Goal: Task Accomplishment & Management: Use online tool/utility

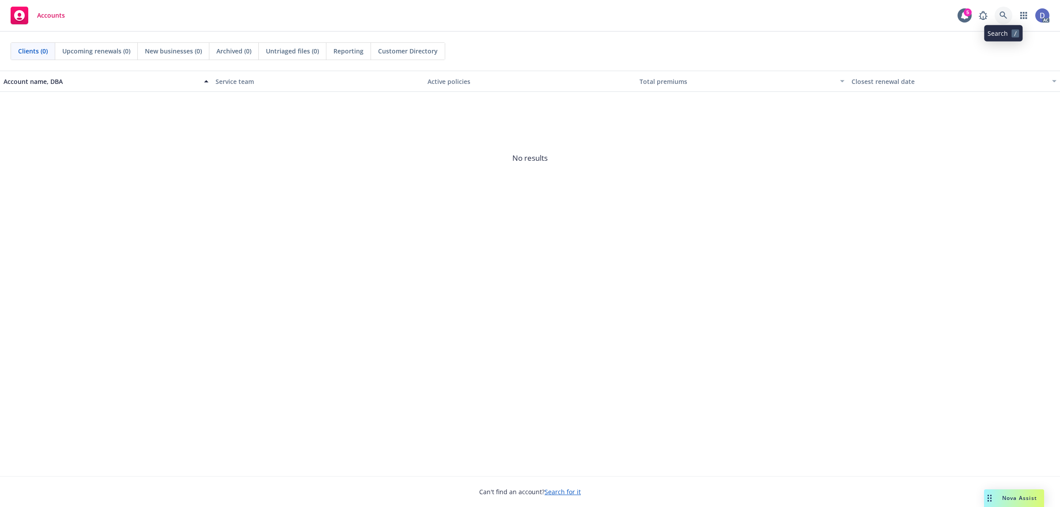
click at [1005, 22] on link at bounding box center [1004, 16] width 18 height 18
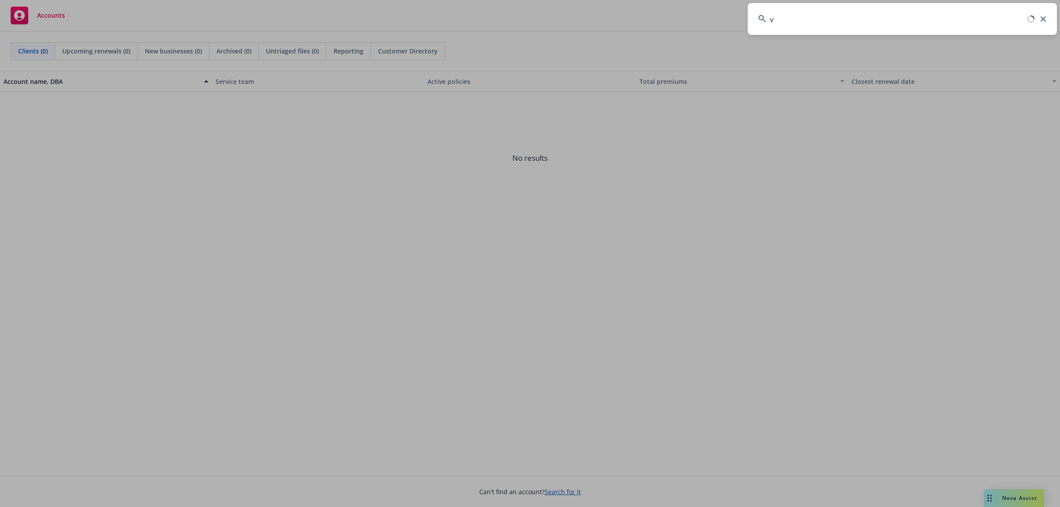
click at [1005, 22] on input "v" at bounding box center [902, 19] width 309 height 32
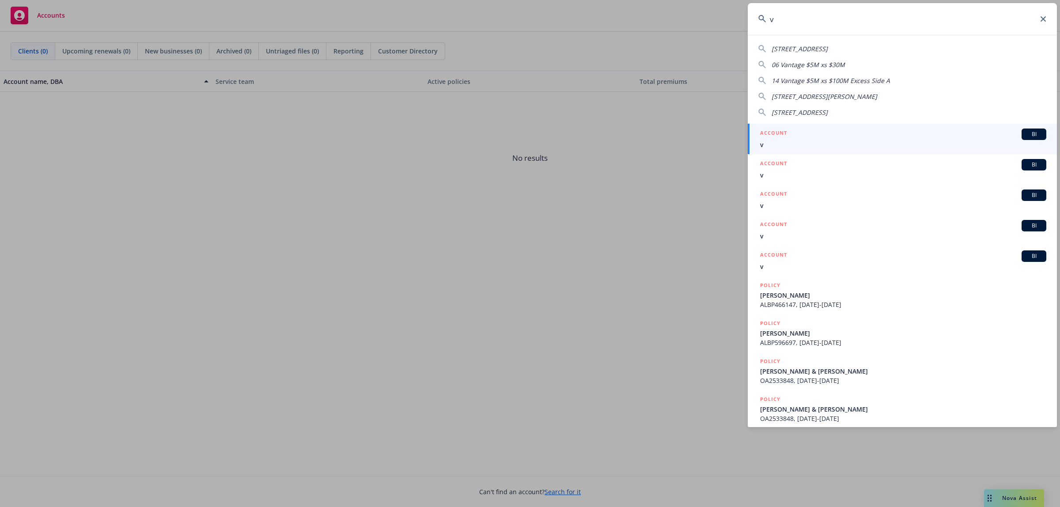
click at [1005, 22] on input "v" at bounding box center [902, 19] width 309 height 32
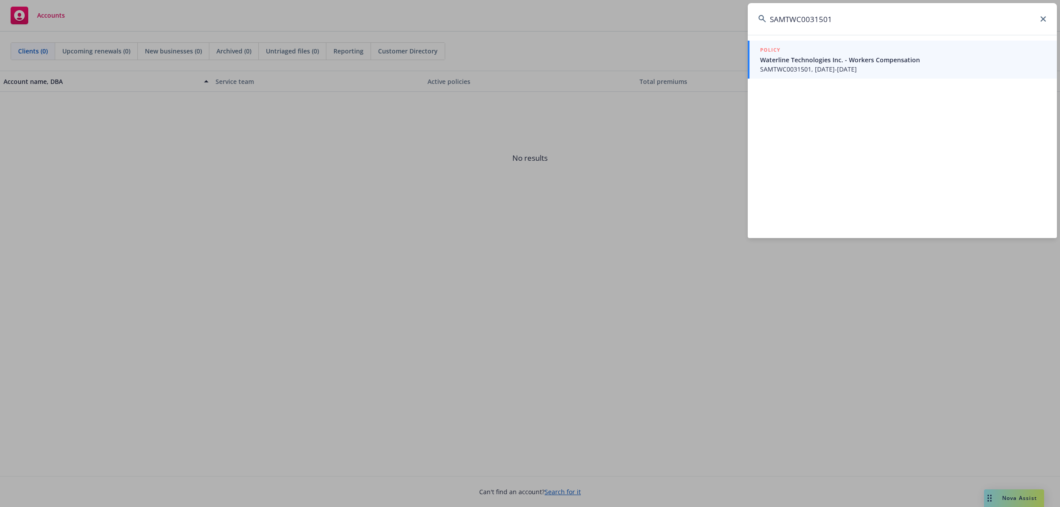
type input "SAMTWC0031501"
click at [827, 62] on span "Waterline Technologies Inc. - Workers Compensation" at bounding box center [903, 59] width 286 height 9
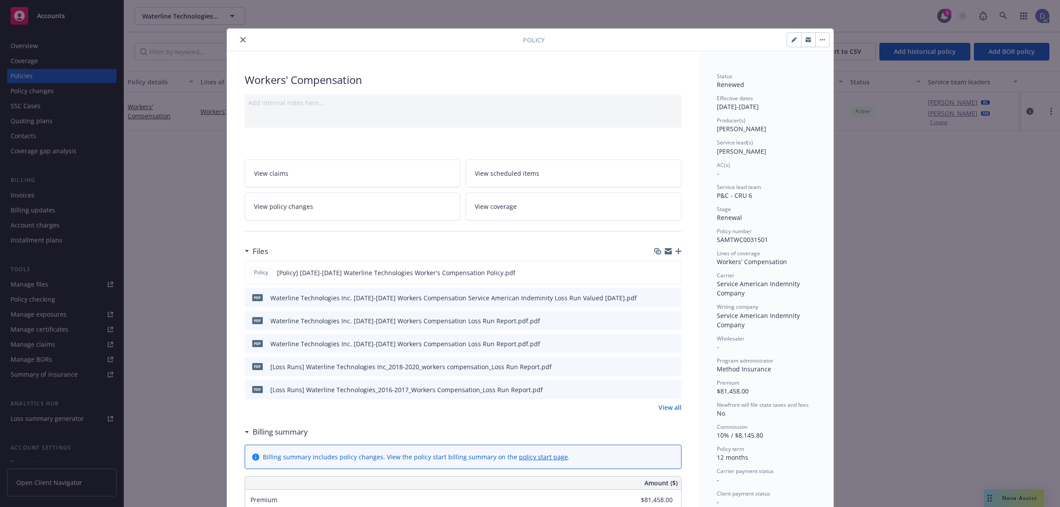
click at [240, 41] on icon "close" at bounding box center [242, 39] width 5 height 5
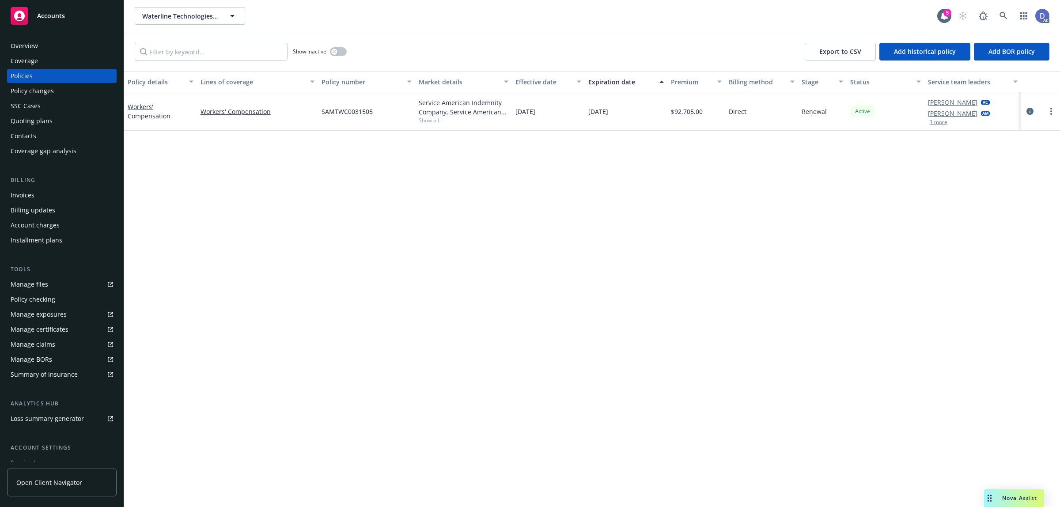
click at [37, 48] on div "Overview" at bounding box center [24, 46] width 27 height 14
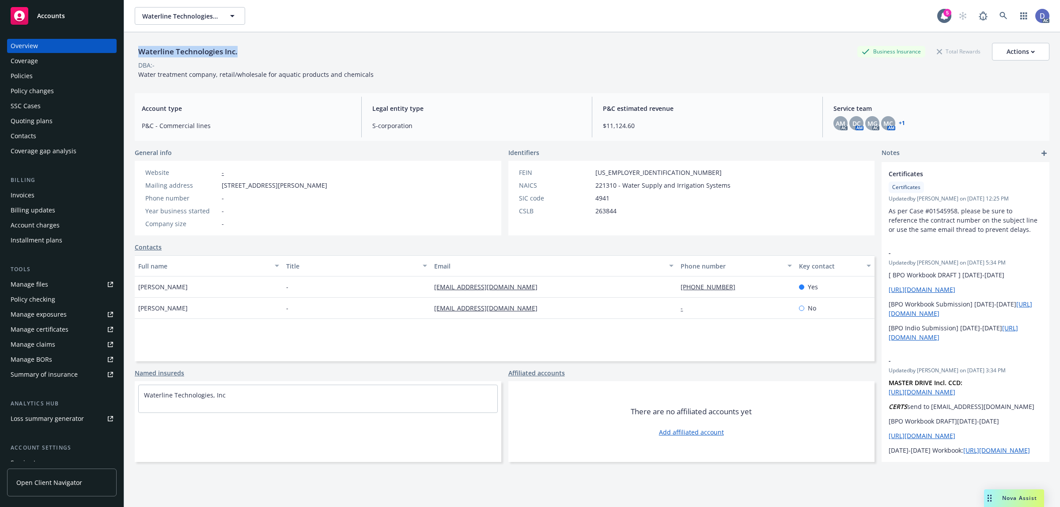
copy div "Waterline Technologies Inc."
drag, startPoint x: 237, startPoint y: 59, endPoint x: 140, endPoint y: 58, distance: 96.3
click at [140, 58] on div "Waterline Technologies Inc." at bounding box center [188, 52] width 106 height 18
click at [50, 349] on div "Manage claims" at bounding box center [33, 344] width 45 height 14
click at [40, 286] on div "Manage files" at bounding box center [30, 284] width 38 height 14
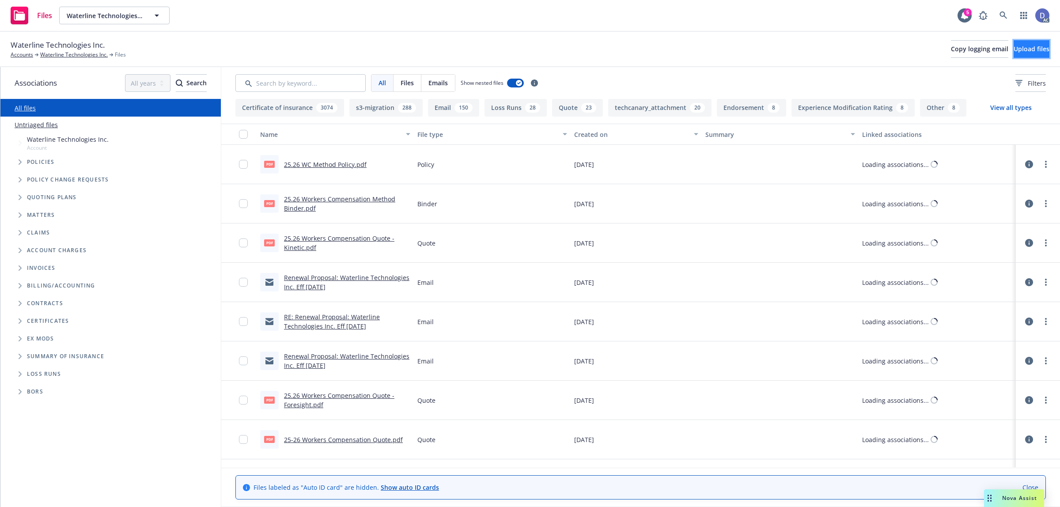
click at [1014, 55] on button "Upload files" at bounding box center [1032, 49] width 36 height 18
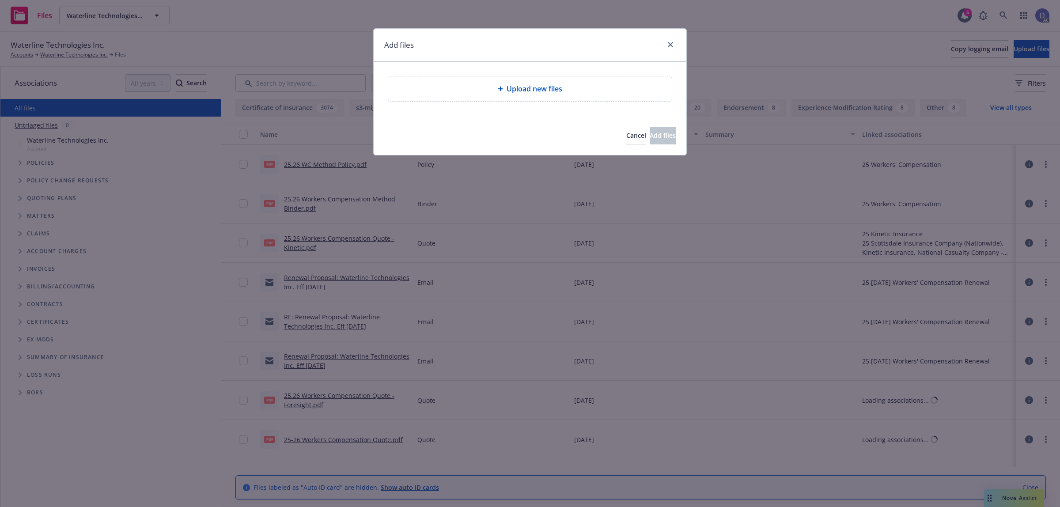
click at [511, 87] on span "Upload new files" at bounding box center [535, 88] width 56 height 11
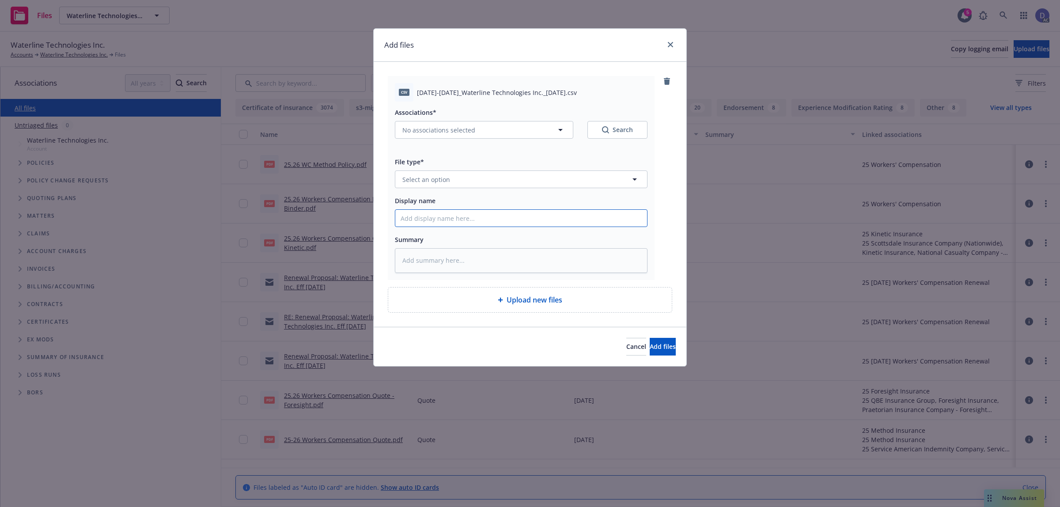
click at [531, 215] on input "Display name" at bounding box center [521, 218] width 252 height 17
paste input "2021-2025_Waterline Technologies Inc._4-2-2025"
type input "2021-2025_Waterline Technologies Inc._4-2-2025"
type textarea "x"
type input "2021-2025_Waterline Technologies Inc._4-2-2025"
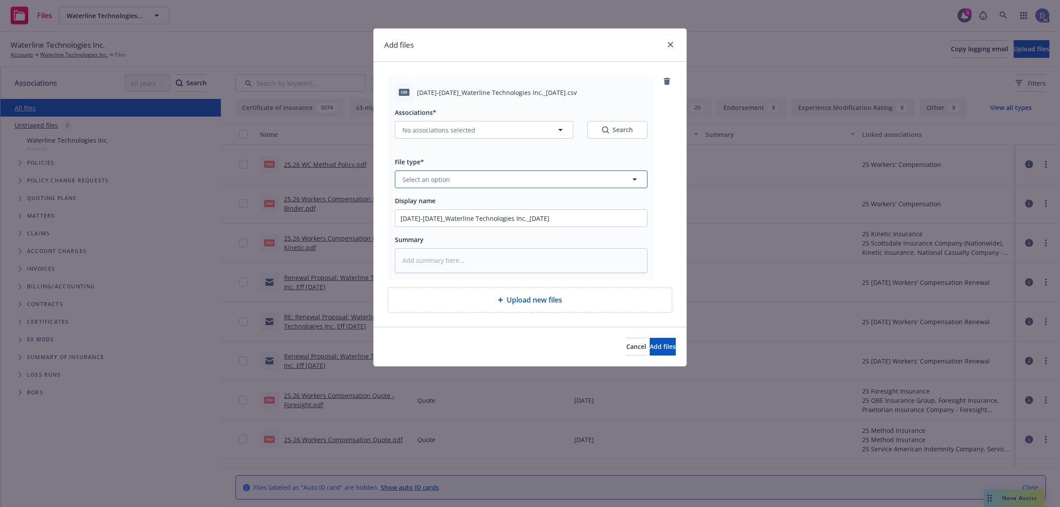
click at [558, 184] on button "Select an option" at bounding box center [521, 179] width 253 height 18
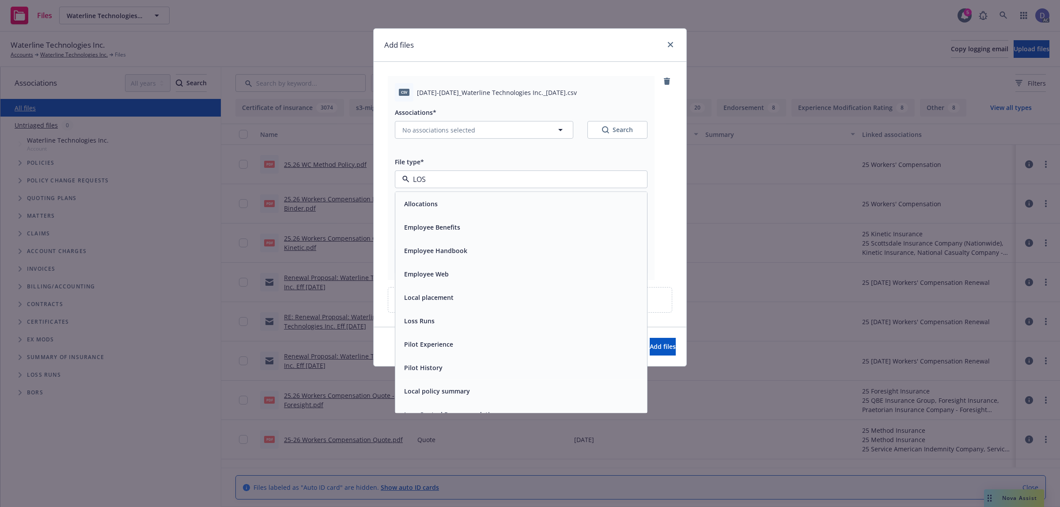
type input "LOSS"
click at [548, 201] on div "Loss Runs" at bounding box center [521, 203] width 241 height 13
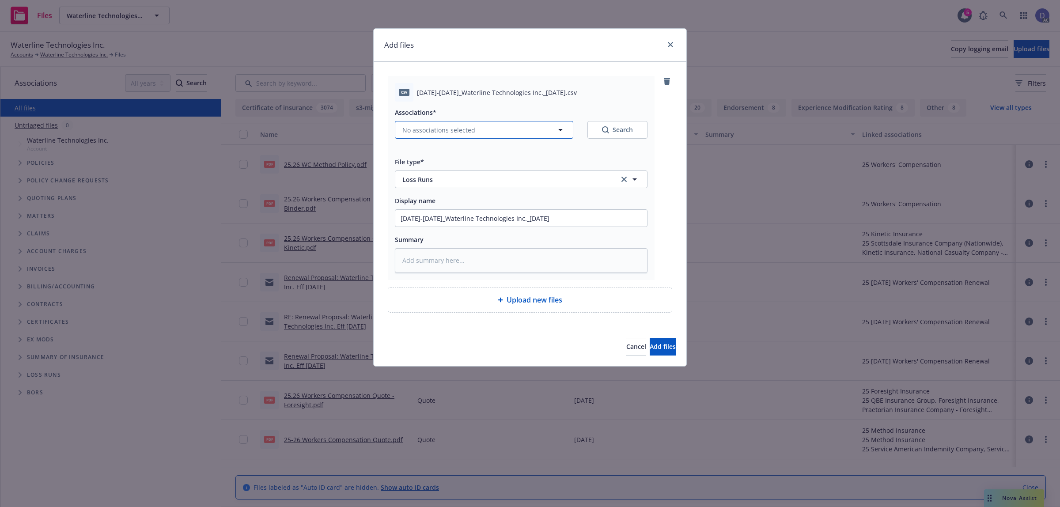
click at [458, 133] on span "No associations selected" at bounding box center [438, 129] width 73 height 9
type textarea "x"
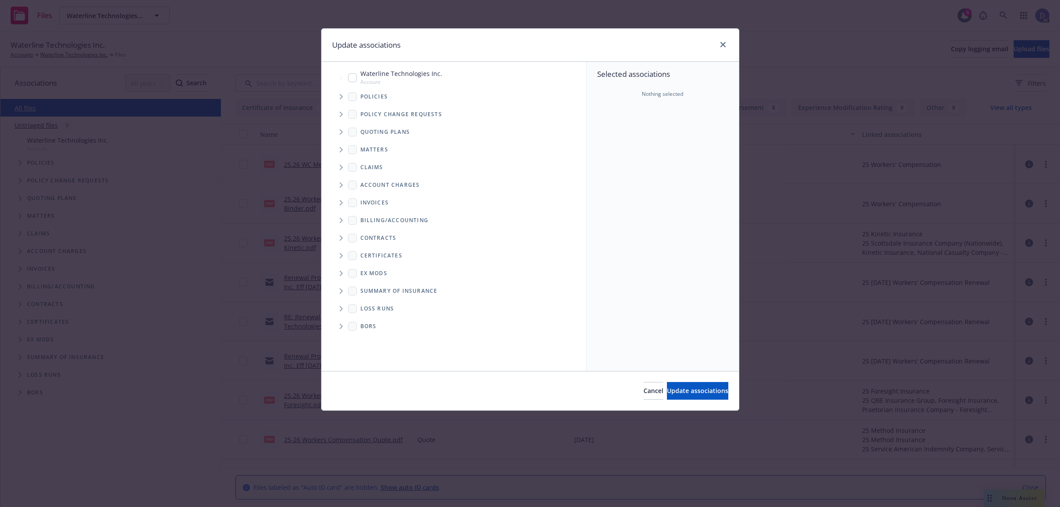
click at [338, 98] on span "Tree Example" at bounding box center [341, 97] width 14 height 14
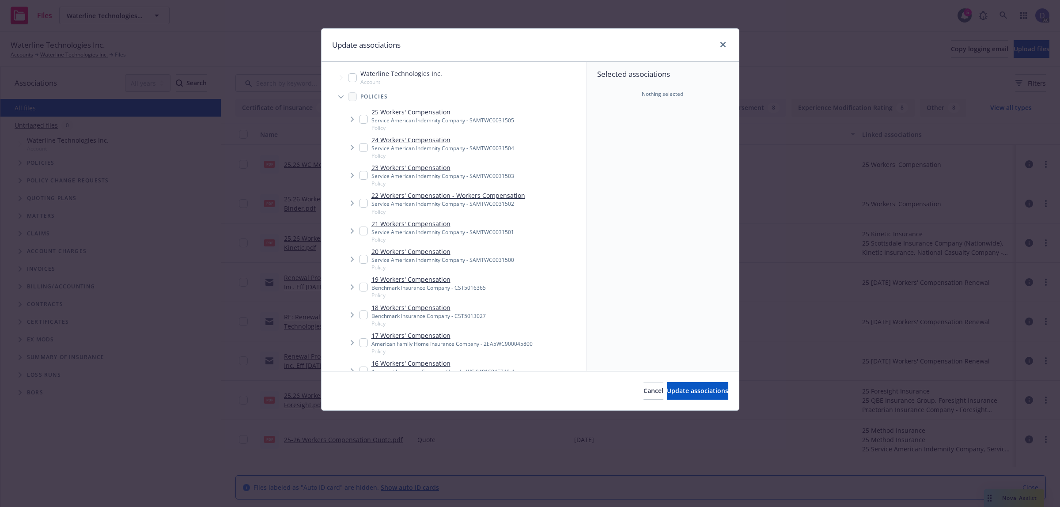
click at [608, 133] on div "Selected associations Nothing selected" at bounding box center [663, 216] width 152 height 309
click at [417, 147] on div "Service American Indemnity Company - SAMTWC0031504" at bounding box center [442, 148] width 143 height 8
checkbox input "true"
click at [668, 392] on span "Update associations" at bounding box center [697, 390] width 61 height 8
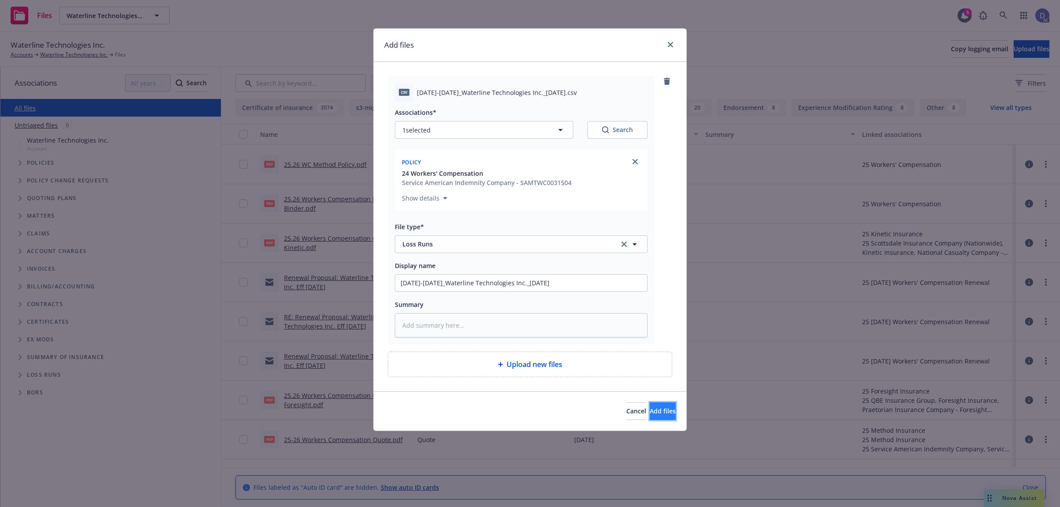
click at [650, 415] on span "Add files" at bounding box center [663, 411] width 26 height 8
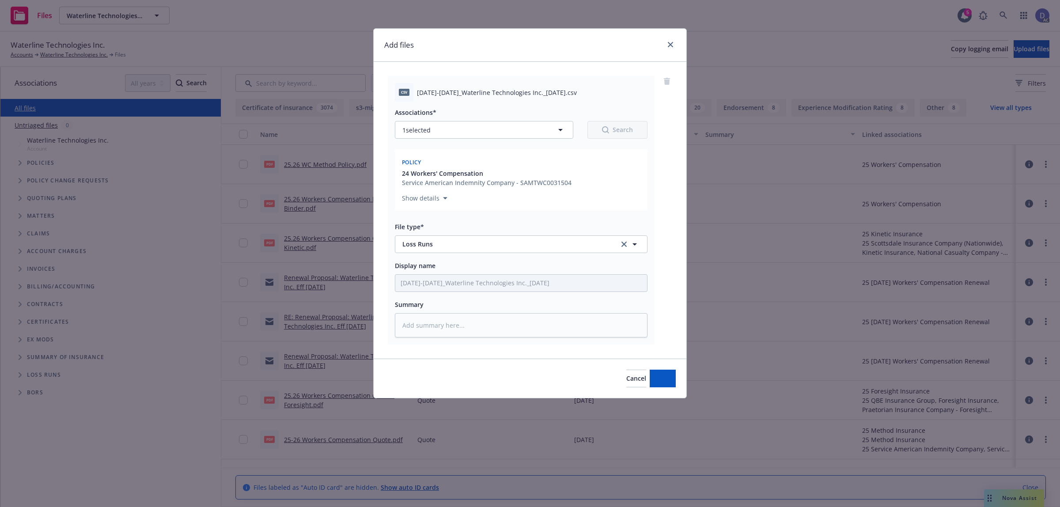
type textarea "x"
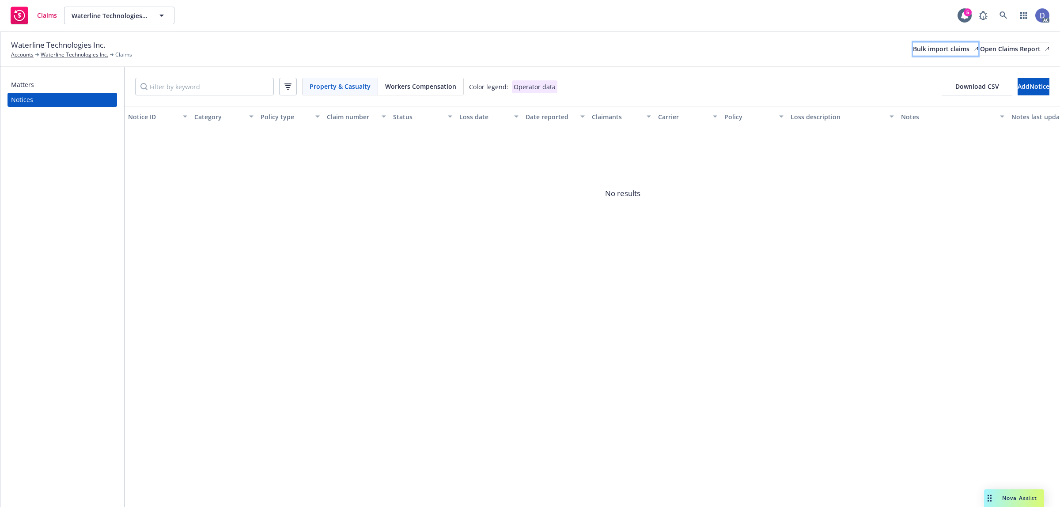
click at [921, 53] on div "Bulk import claims" at bounding box center [945, 48] width 65 height 13
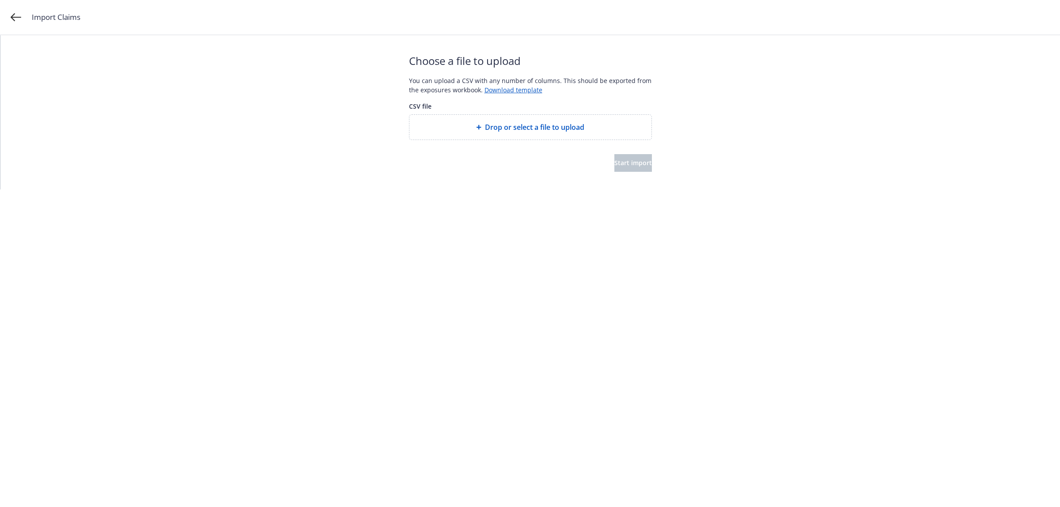
click at [500, 121] on div "Drop or select a file to upload" at bounding box center [530, 127] width 242 height 25
click at [625, 156] on button "Start import" at bounding box center [633, 163] width 38 height 18
click at [638, 159] on button "Start import" at bounding box center [633, 163] width 38 height 18
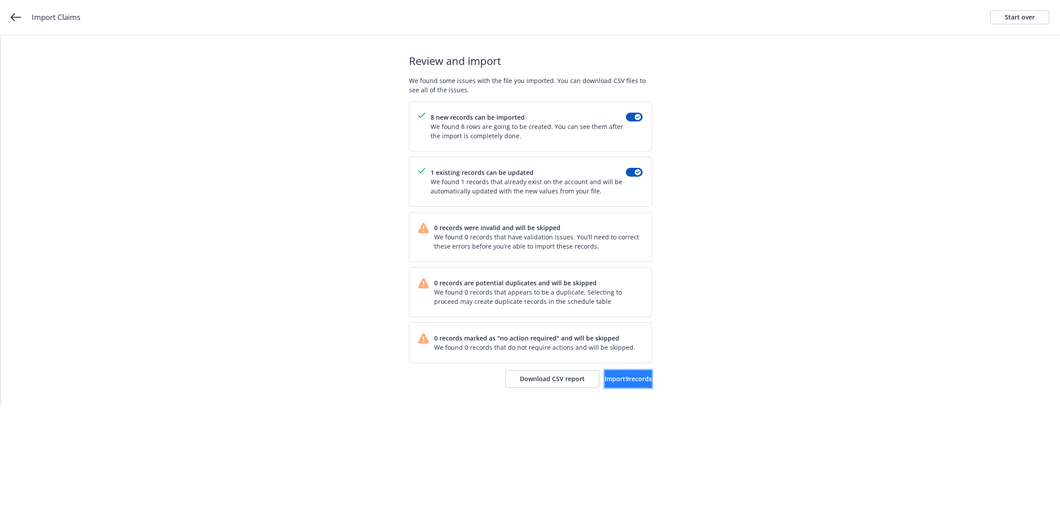
click at [613, 375] on span "Import 9 records" at bounding box center [628, 379] width 47 height 8
click at [604, 377] on span "View accounts" at bounding box center [615, 379] width 43 height 8
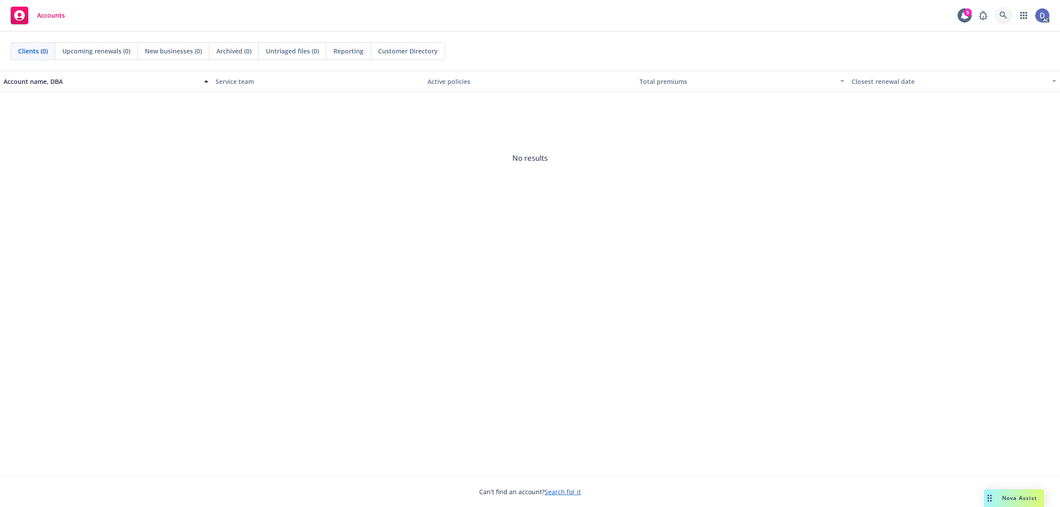
click at [1003, 18] on icon at bounding box center [1003, 15] width 8 height 8
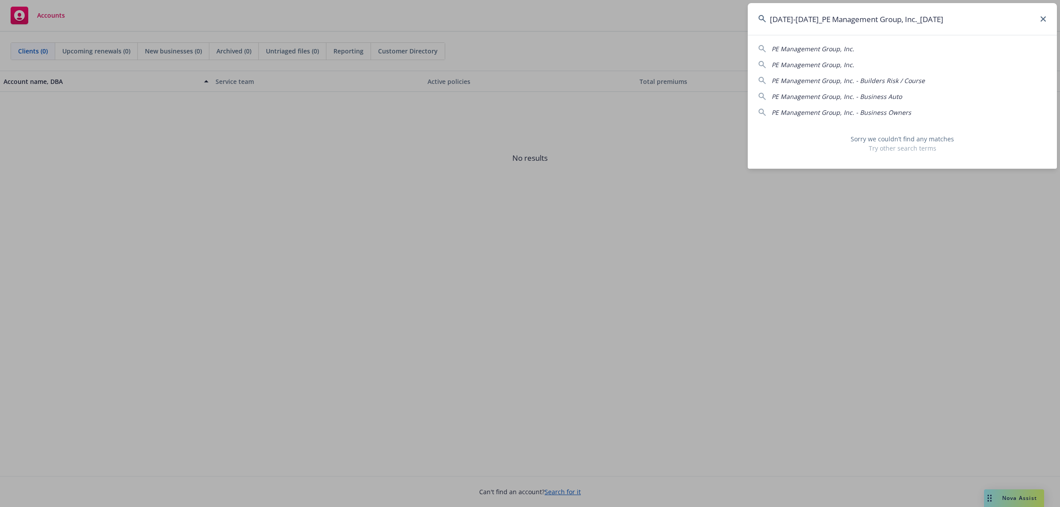
drag, startPoint x: 949, startPoint y: 20, endPoint x: 906, endPoint y: 25, distance: 43.1
click at [906, 25] on input "2021-2025_PE Management Group, Inc._3-8-2025" at bounding box center [902, 19] width 309 height 32
drag, startPoint x: 810, startPoint y: 23, endPoint x: 756, endPoint y: 27, distance: 54.9
click at [756, 27] on input "2021-2025_PE Management Group, Inc" at bounding box center [902, 19] width 309 height 32
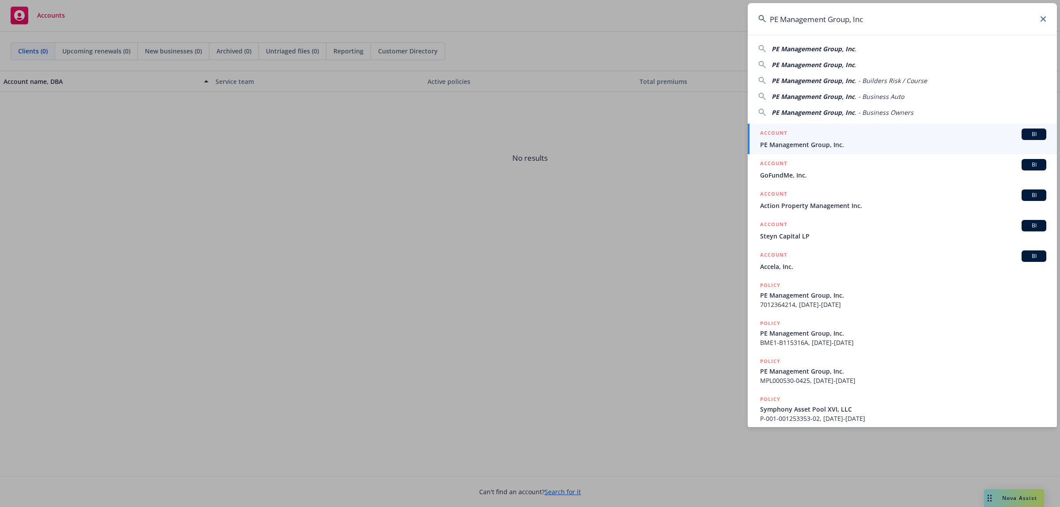
type input "PE Management Group, Inc"
click at [827, 126] on link "ACCOUNT BI PE Management Group, Inc." at bounding box center [902, 139] width 309 height 30
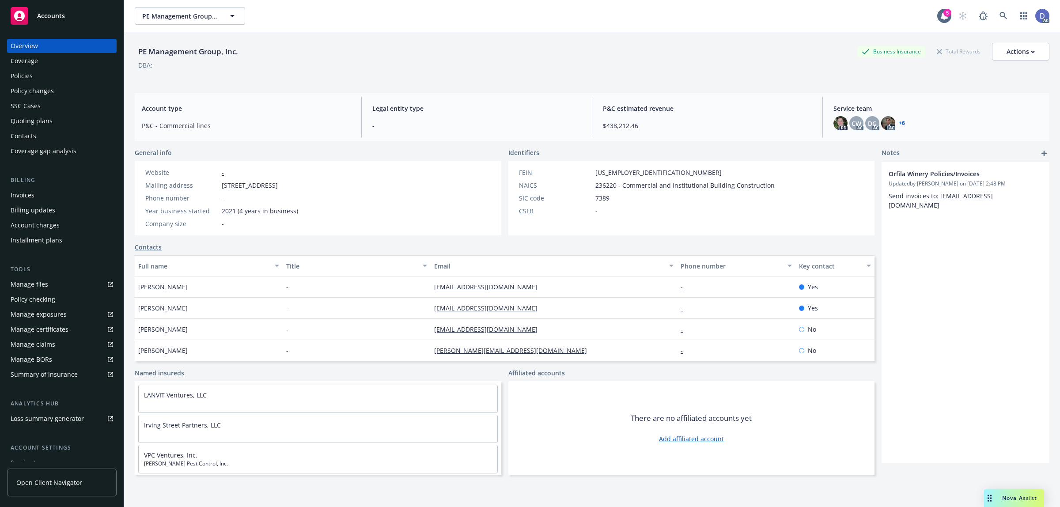
click at [54, 341] on link "Manage claims" at bounding box center [62, 344] width 110 height 14
click at [31, 281] on div "Manage files" at bounding box center [30, 284] width 38 height 14
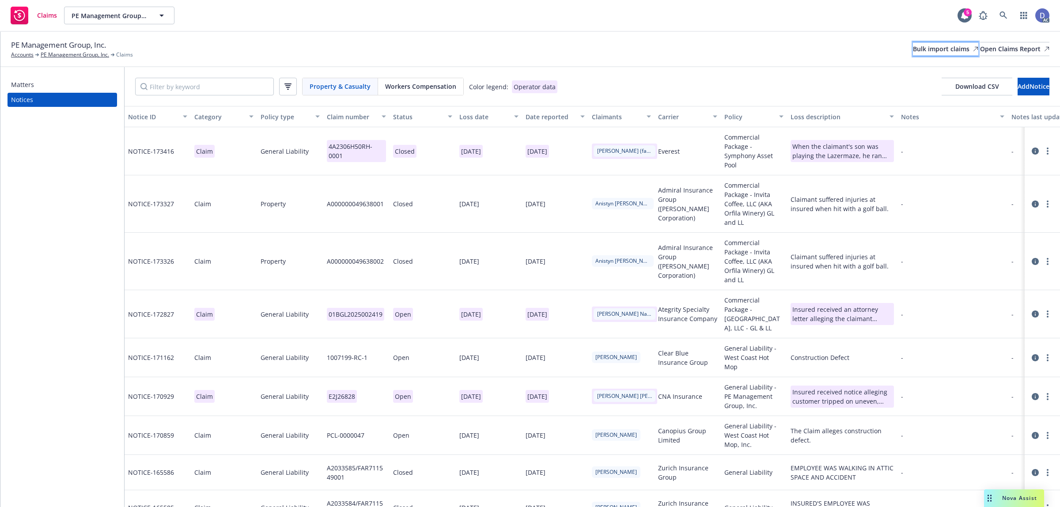
click at [913, 49] on link "Bulk import claims" at bounding box center [945, 49] width 65 height 14
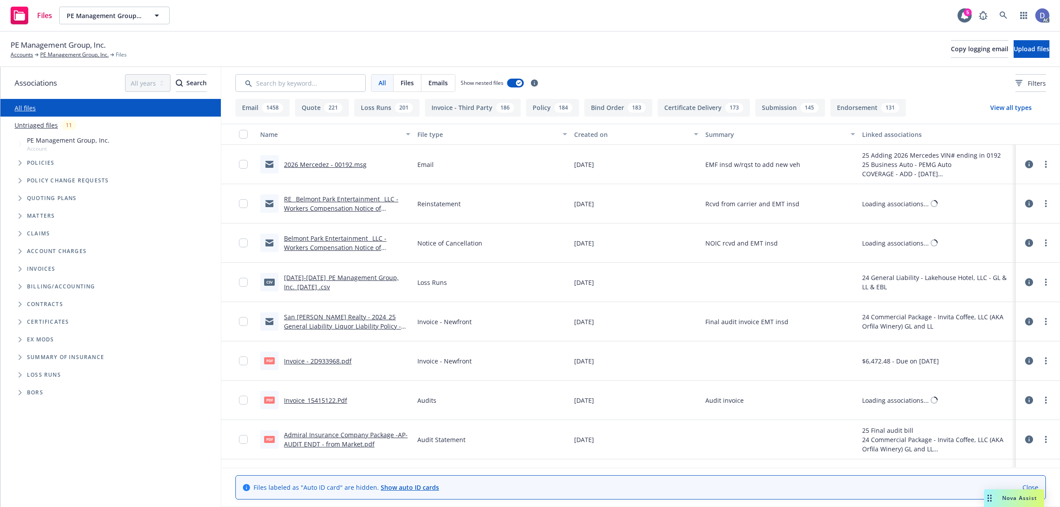
click at [1004, 38] on div "PE Management Group, Inc. Accounts PE Management Group, Inc. Files Copy logging…" at bounding box center [530, 49] width 1060 height 35
click at [1014, 42] on button "Upload files" at bounding box center [1032, 49] width 36 height 18
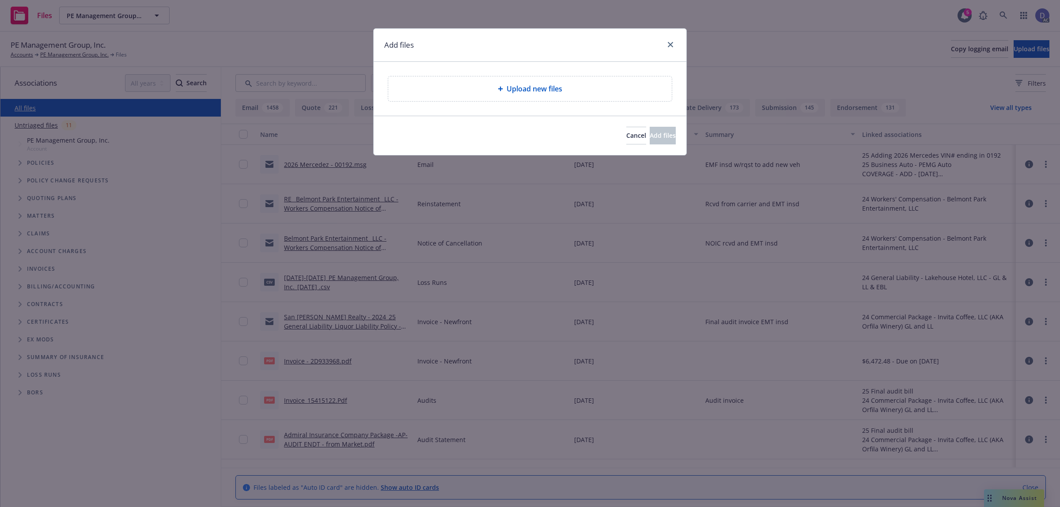
click at [469, 78] on div "Upload new files" at bounding box center [530, 88] width 284 height 25
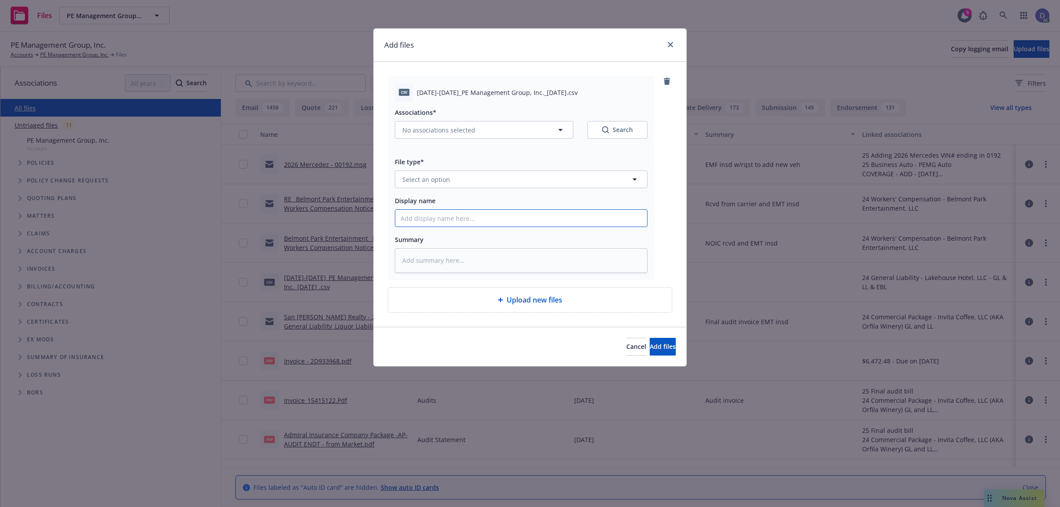
drag, startPoint x: 544, startPoint y: 222, endPoint x: 550, endPoint y: 214, distance: 9.8
click at [544, 222] on input "Display name" at bounding box center [521, 218] width 252 height 17
paste input "2021-2025_PE Management Group, Inc._3-8-2025"
type input "2021-2025_PE Management Group, Inc._3-8-2025"
type textarea "x"
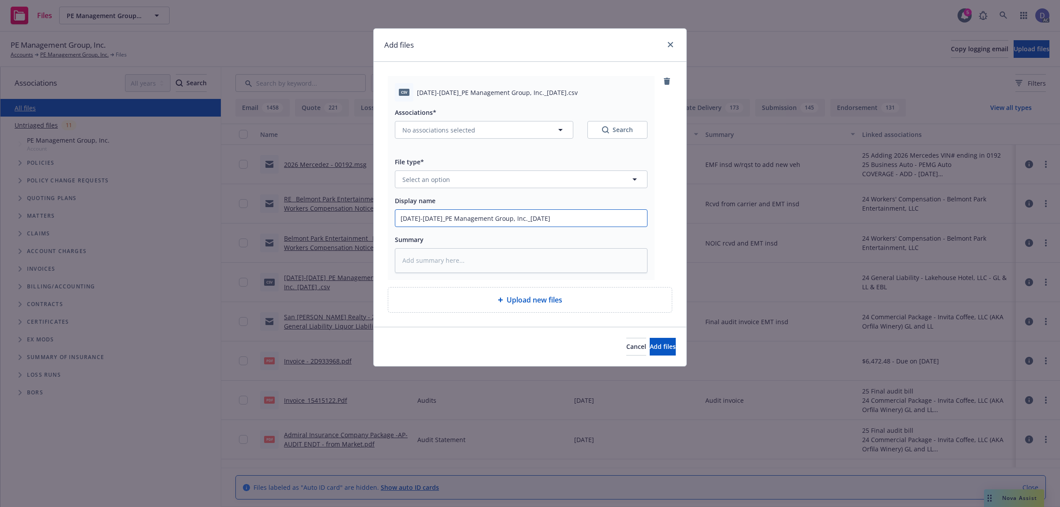
type input "2021-2025_PE Management Group, Inc._3-8-2025"
click at [579, 187] on button "Select an option" at bounding box center [521, 179] width 253 height 18
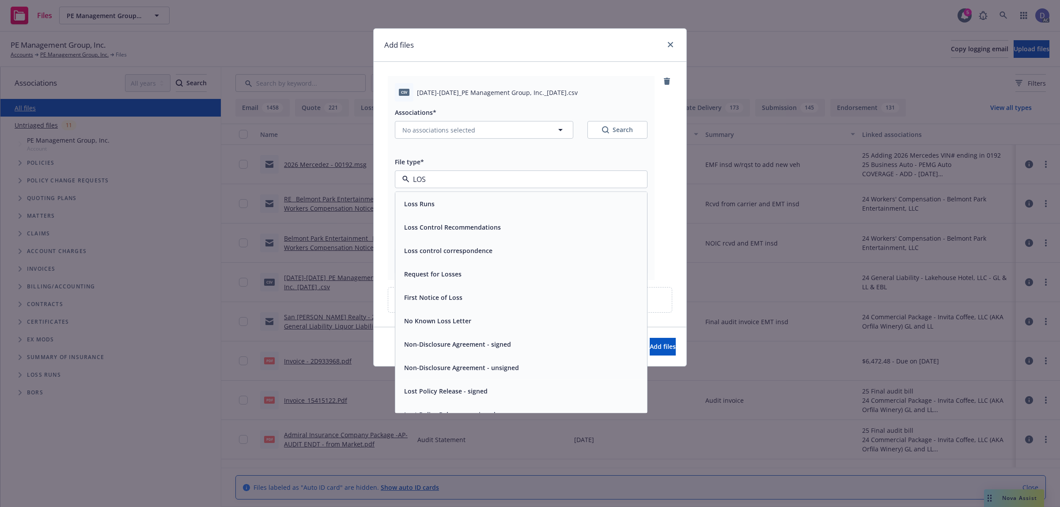
type input "LOSS"
click at [557, 197] on div "Loss Runs" at bounding box center [521, 203] width 241 height 13
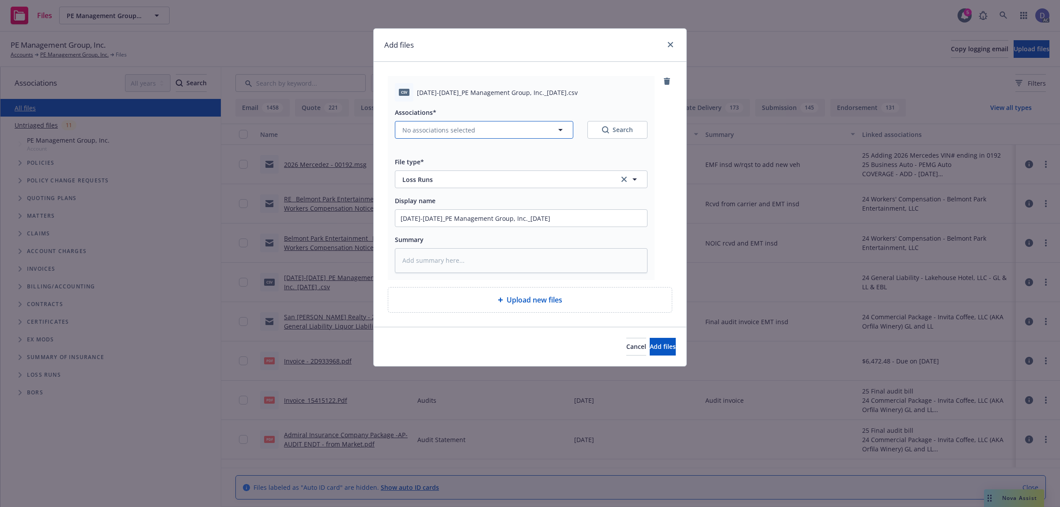
click at [494, 128] on button "No associations selected" at bounding box center [484, 130] width 178 height 18
type textarea "x"
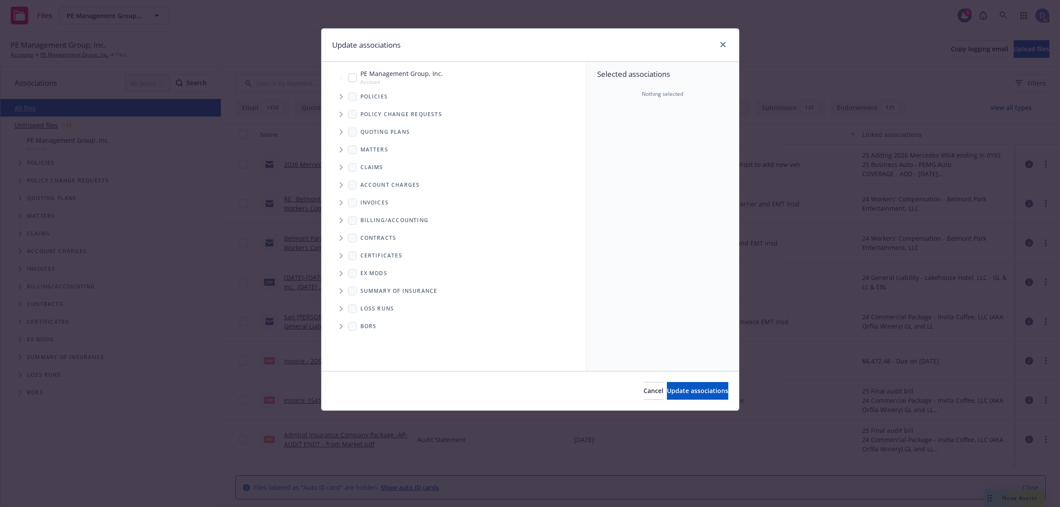
click at [341, 98] on icon "Tree Example" at bounding box center [341, 96] width 3 height 5
click at [639, 144] on div "Selected associations Nothing selected" at bounding box center [663, 216] width 152 height 309
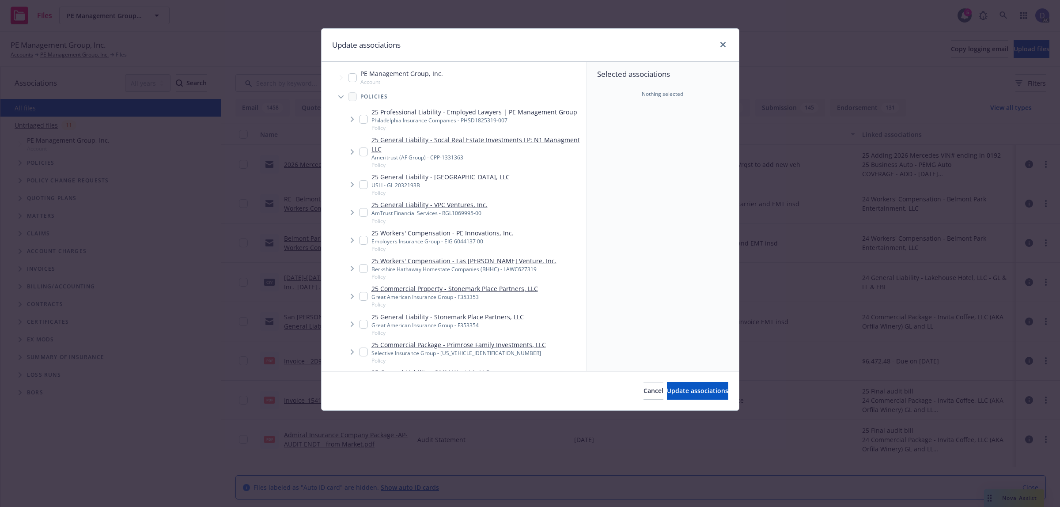
checkbox input "true"
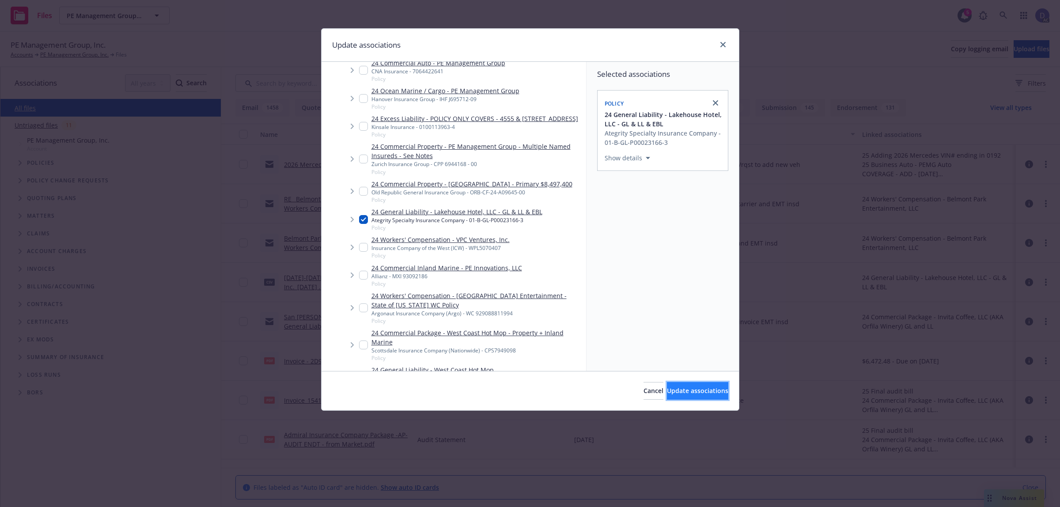
click at [674, 382] on button "Update associations" at bounding box center [697, 391] width 61 height 18
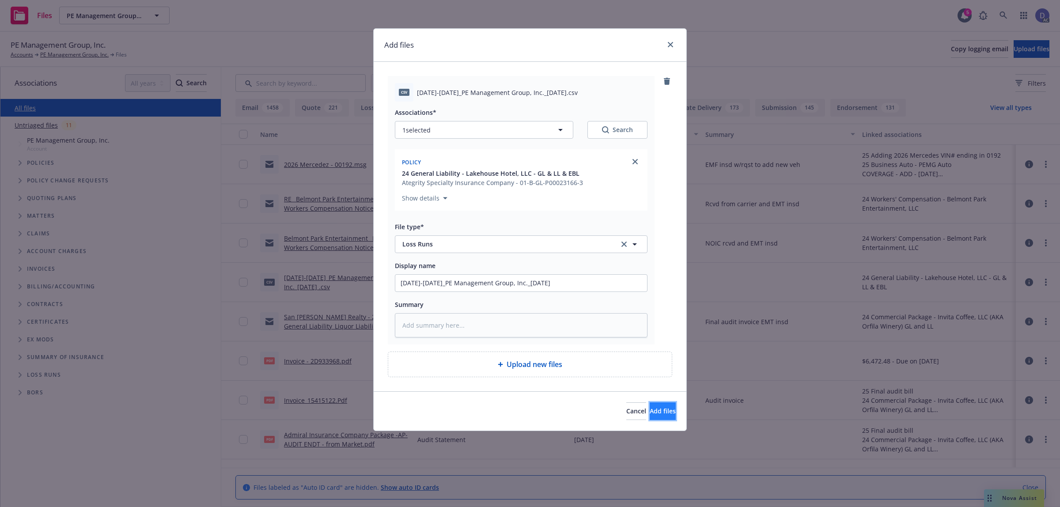
click at [650, 418] on button "Add files" at bounding box center [663, 411] width 26 height 18
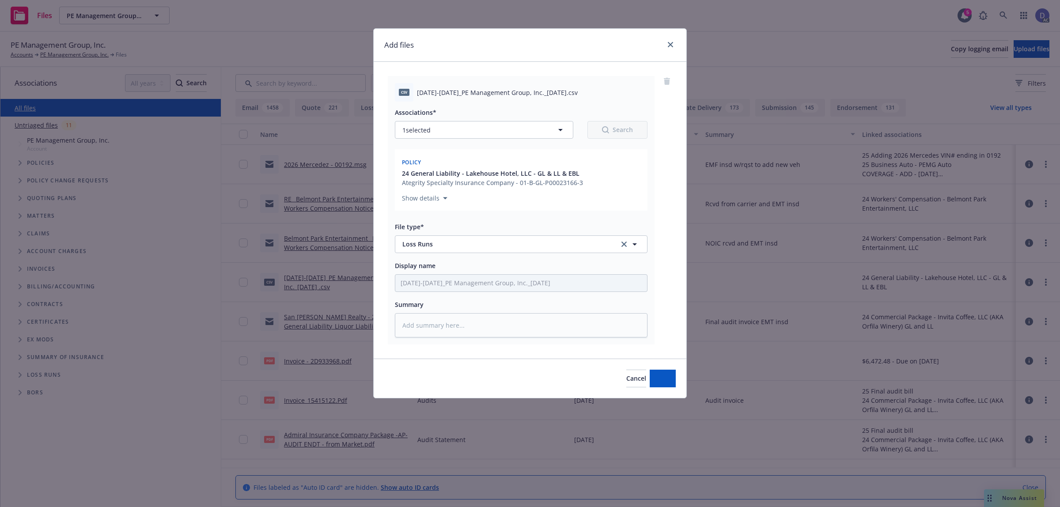
type textarea "x"
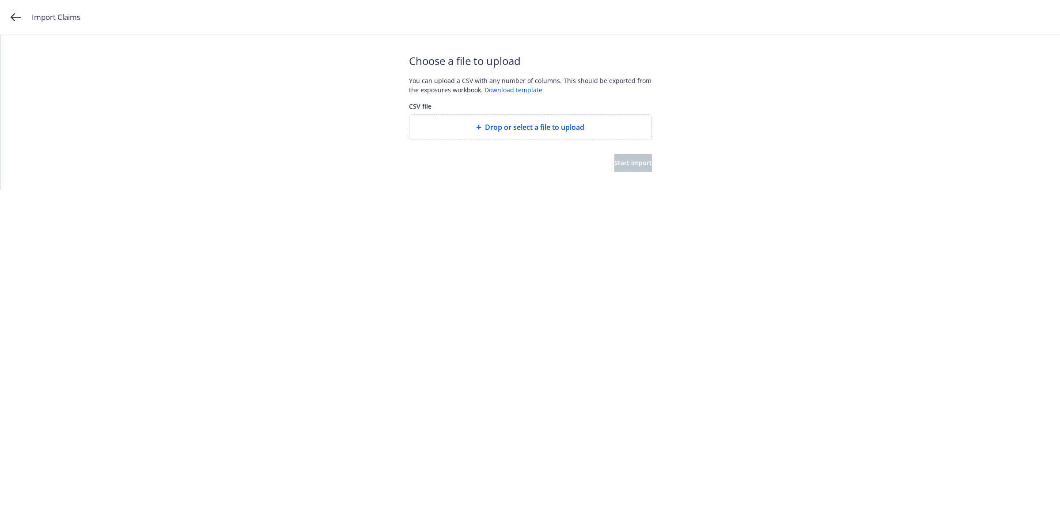
click at [511, 130] on span "Drop or select a file to upload" at bounding box center [534, 127] width 99 height 11
click at [622, 164] on span "Start import" at bounding box center [633, 163] width 38 height 8
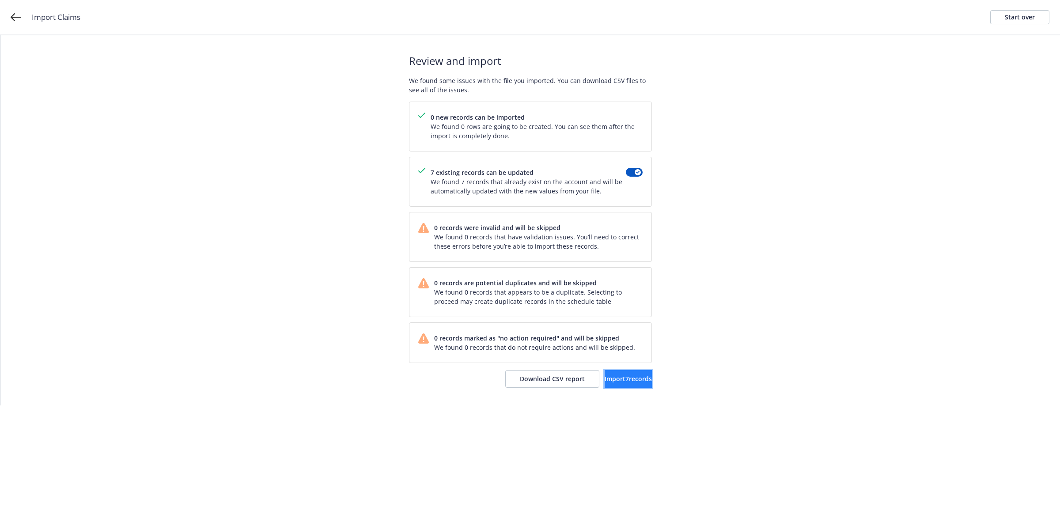
click at [613, 380] on span "Import 7 records" at bounding box center [628, 379] width 47 height 8
click at [613, 379] on span "View accounts" at bounding box center [615, 379] width 43 height 8
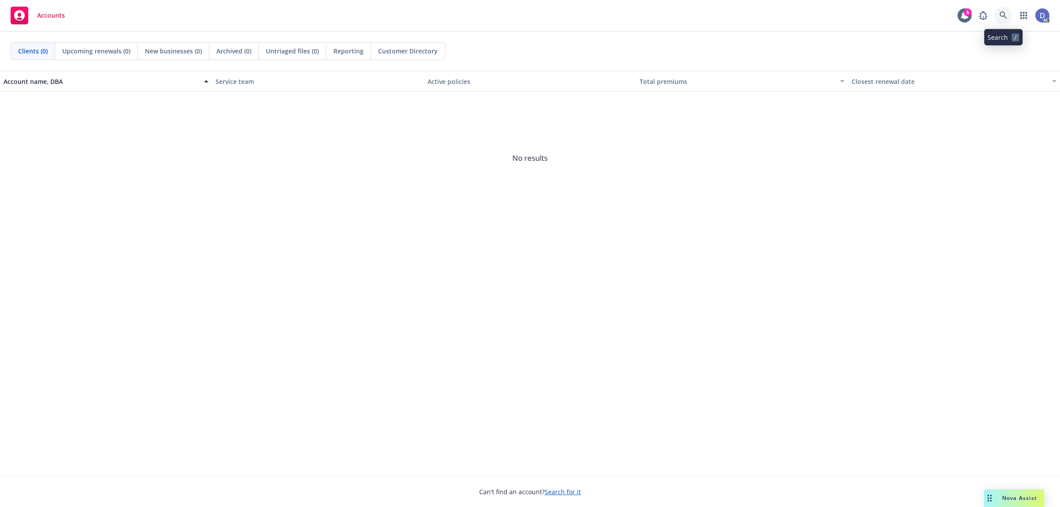
click at [1010, 18] on link at bounding box center [1004, 16] width 18 height 18
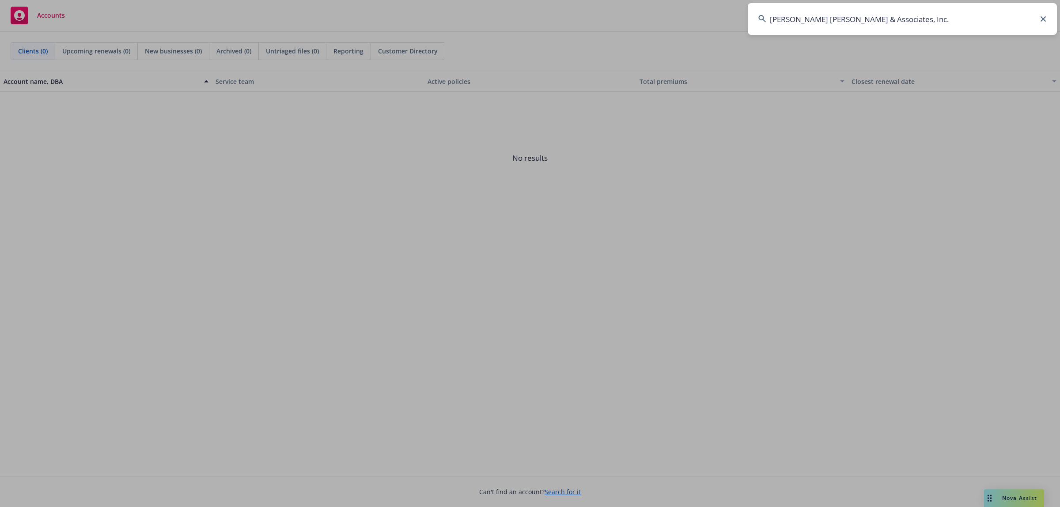
click at [1010, 18] on input "[PERSON_NAME] [PERSON_NAME] & Associates, Inc." at bounding box center [902, 19] width 309 height 32
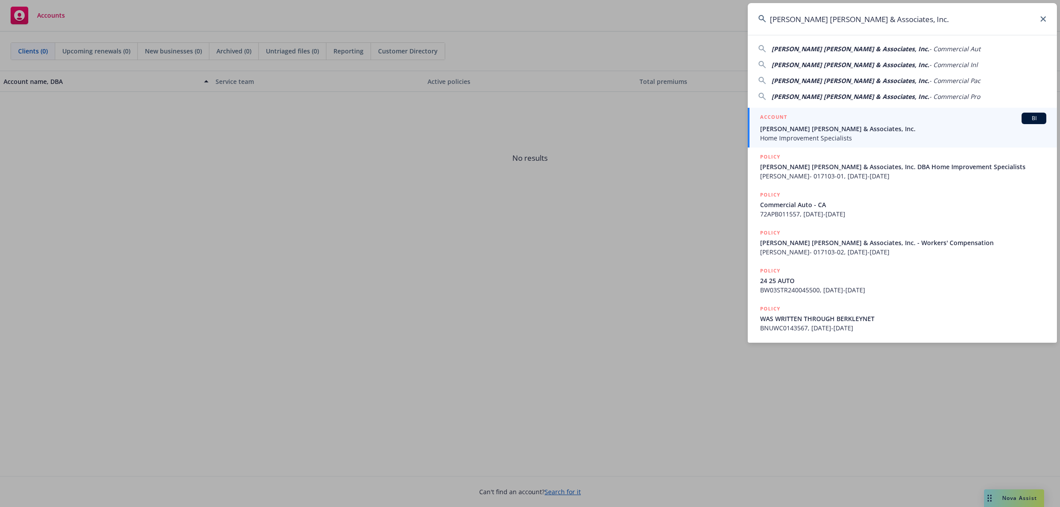
type input "[PERSON_NAME] [PERSON_NAME] & Associates, Inc."
click at [857, 128] on span "[PERSON_NAME] [PERSON_NAME] & Associates, Inc." at bounding box center [903, 128] width 286 height 9
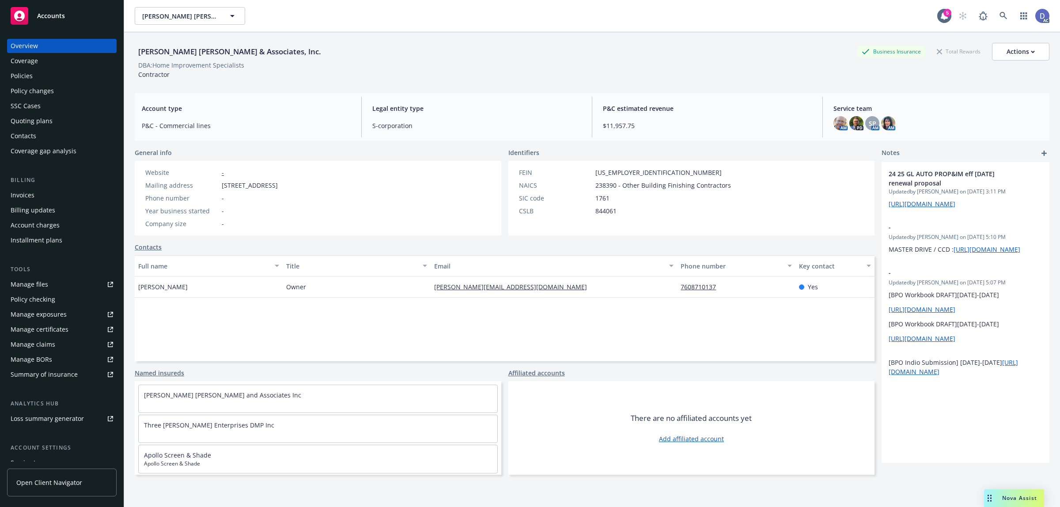
click at [56, 344] on link "Manage claims" at bounding box center [62, 344] width 110 height 14
click at [47, 282] on link "Manage files" at bounding box center [62, 284] width 110 height 14
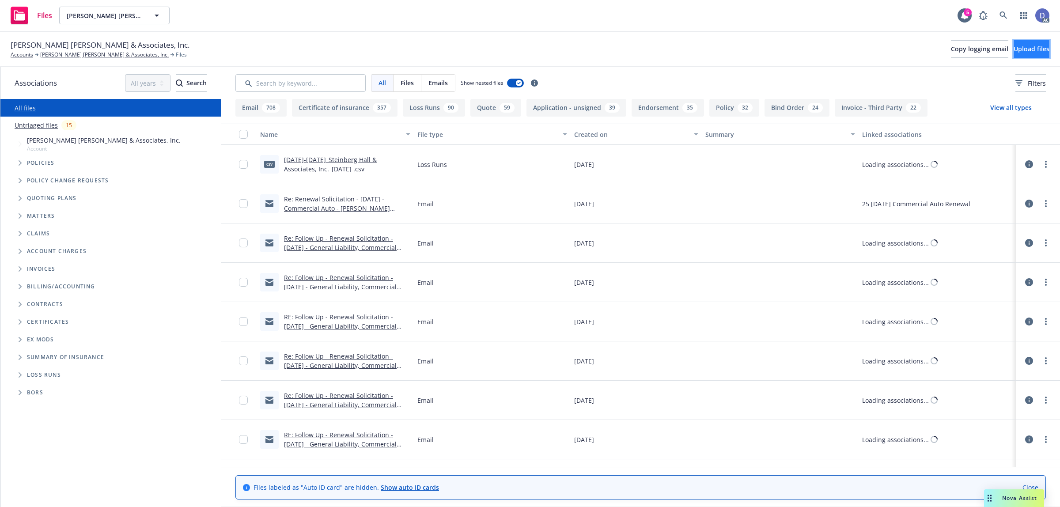
click at [1014, 46] on button "Upload files" at bounding box center [1032, 49] width 36 height 18
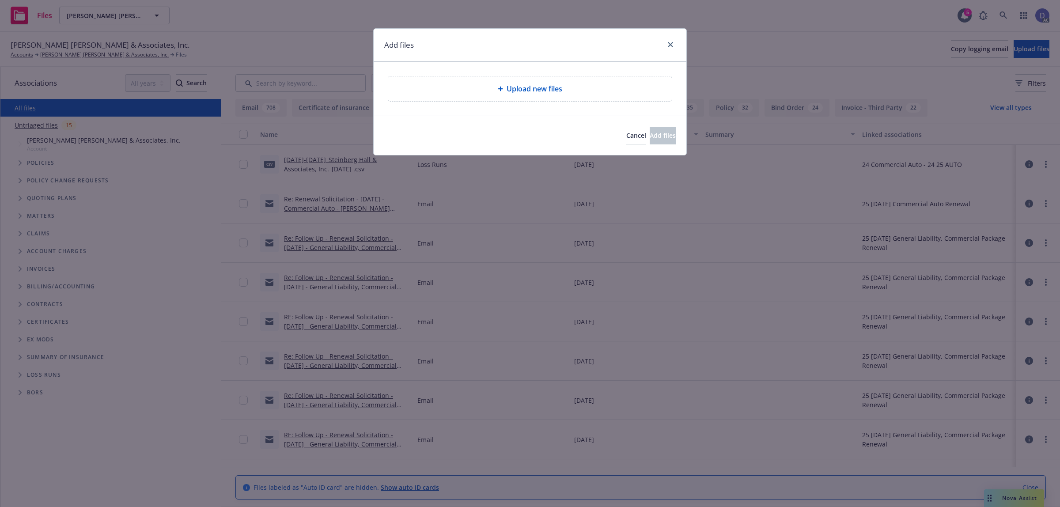
click at [553, 95] on div "Upload new files" at bounding box center [530, 88] width 284 height 25
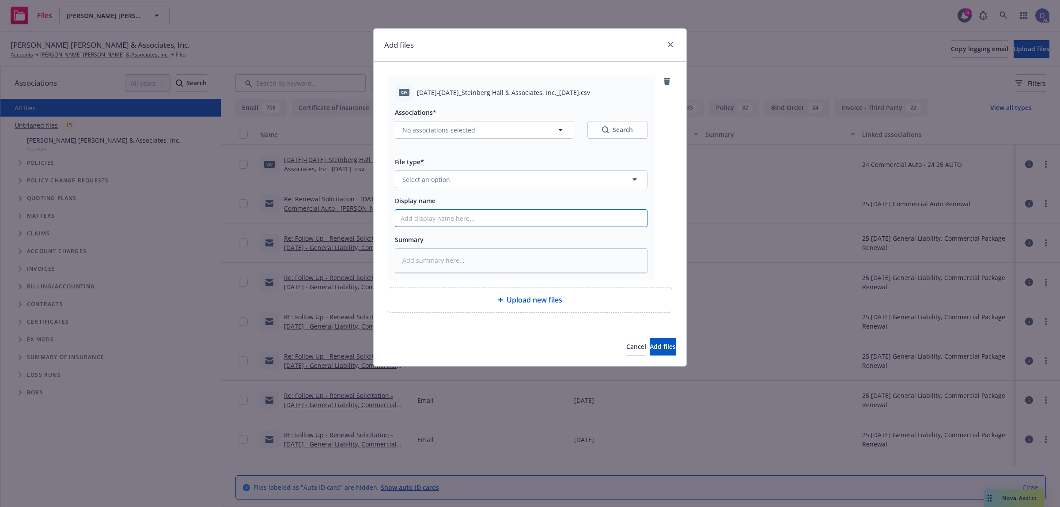
drag, startPoint x: 575, startPoint y: 222, endPoint x: 586, endPoint y: 203, distance: 21.6
click at [575, 222] on input "Display name" at bounding box center [521, 218] width 252 height 17
paste input "2023-2025_Steinberg Hall & Associates, Inc._2-13-2025"
type input "2023-2025_Steinberg Hall & Associates, Inc._2-13-2025"
type textarea "x"
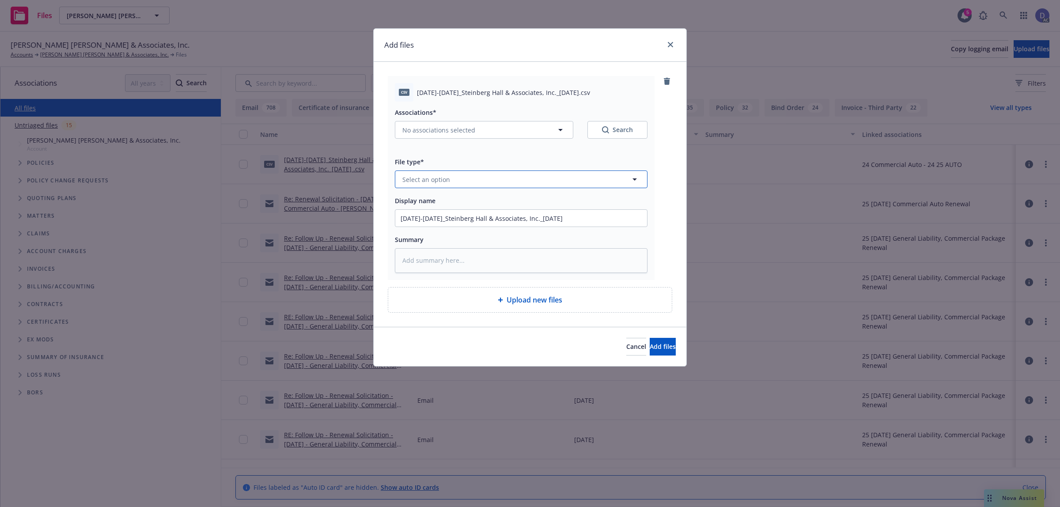
click at [601, 180] on button "Select an option" at bounding box center [521, 179] width 253 height 18
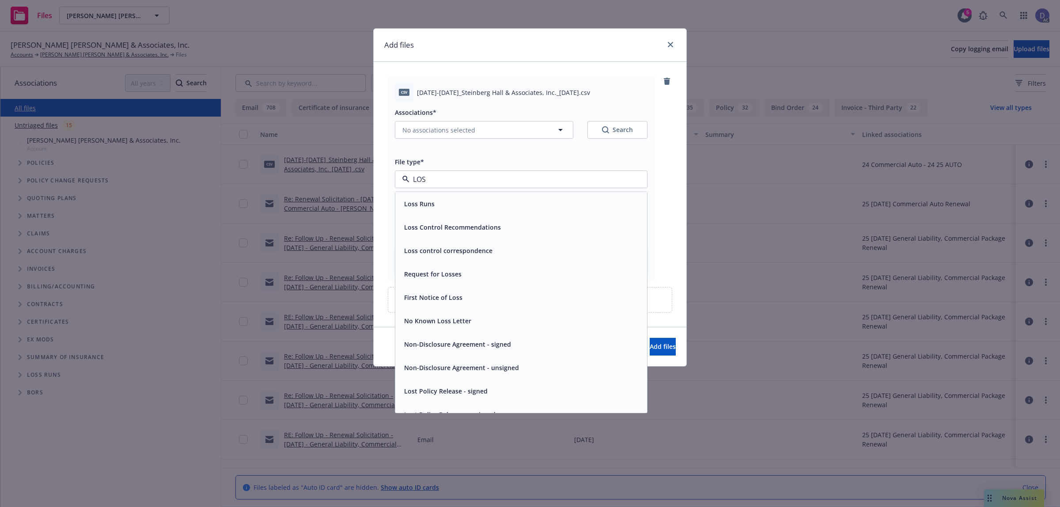
type input "LOSS"
click at [557, 199] on div "Loss Runs" at bounding box center [521, 203] width 241 height 13
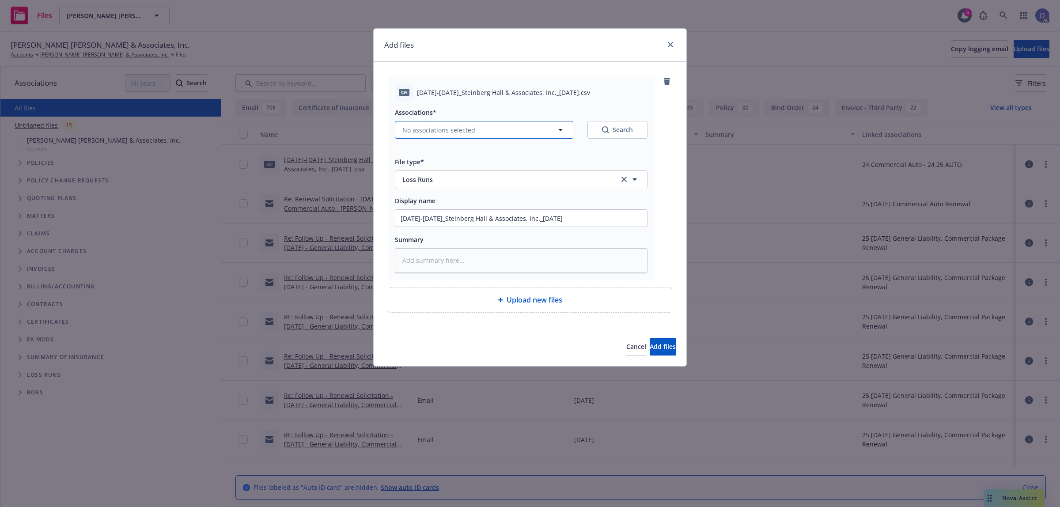
click at [487, 134] on button "No associations selected" at bounding box center [484, 130] width 178 height 18
type textarea "x"
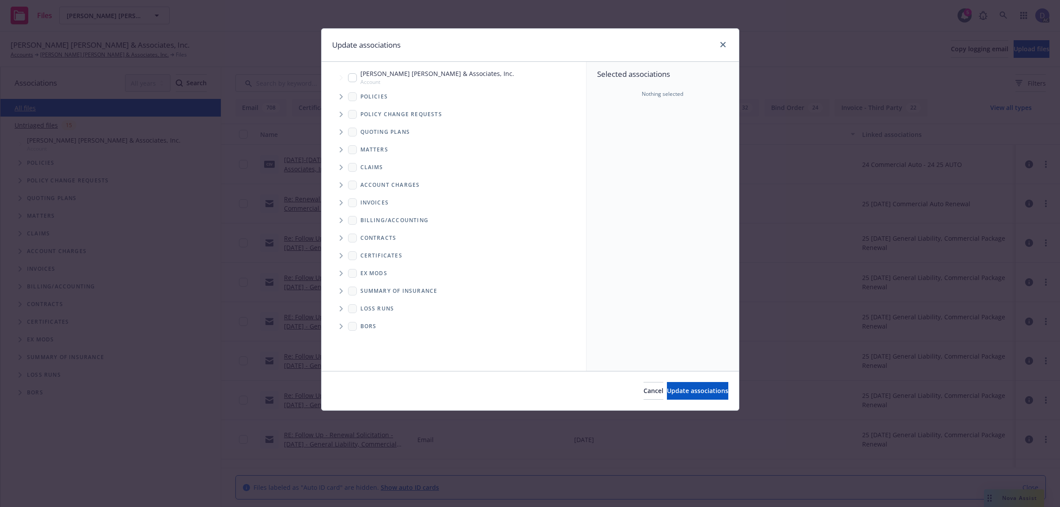
click at [340, 95] on icon "Tree Example" at bounding box center [342, 96] width 4 height 5
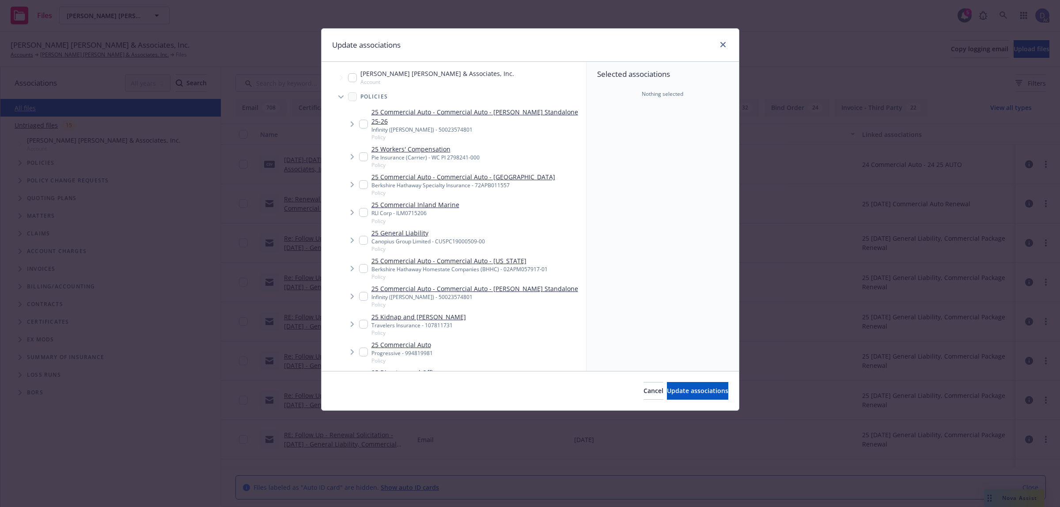
click at [659, 151] on div "Selected associations Nothing selected" at bounding box center [663, 216] width 152 height 309
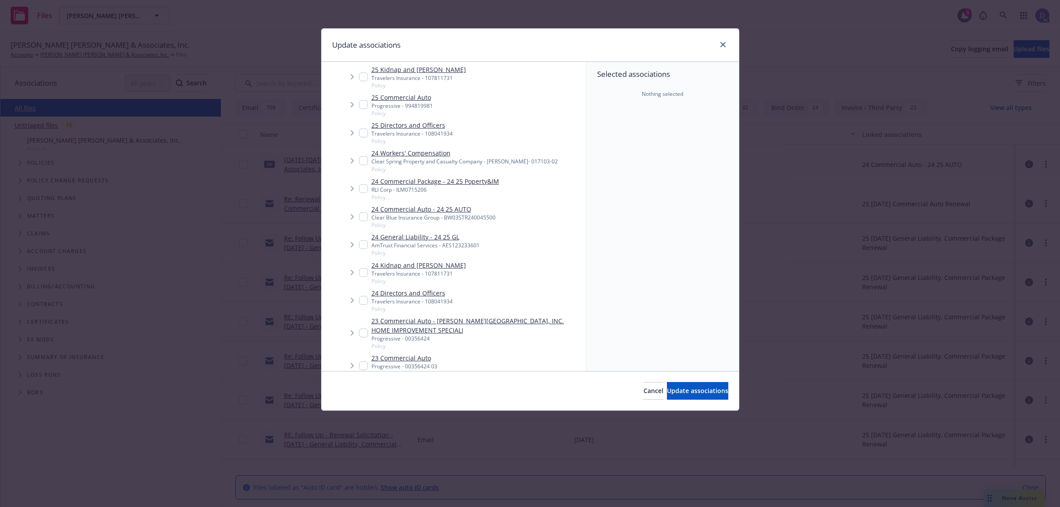
click at [443, 203] on div "24 Commercial Auto - 24 25 AUTO Clear Blue Insurance Group - BW03STR240045500 P…" at bounding box center [463, 217] width 245 height 28
checkbox input "true"
click at [674, 381] on div "Cancel Update associations" at bounding box center [530, 390] width 417 height 39
click at [674, 384] on button "Update associations" at bounding box center [697, 391] width 61 height 18
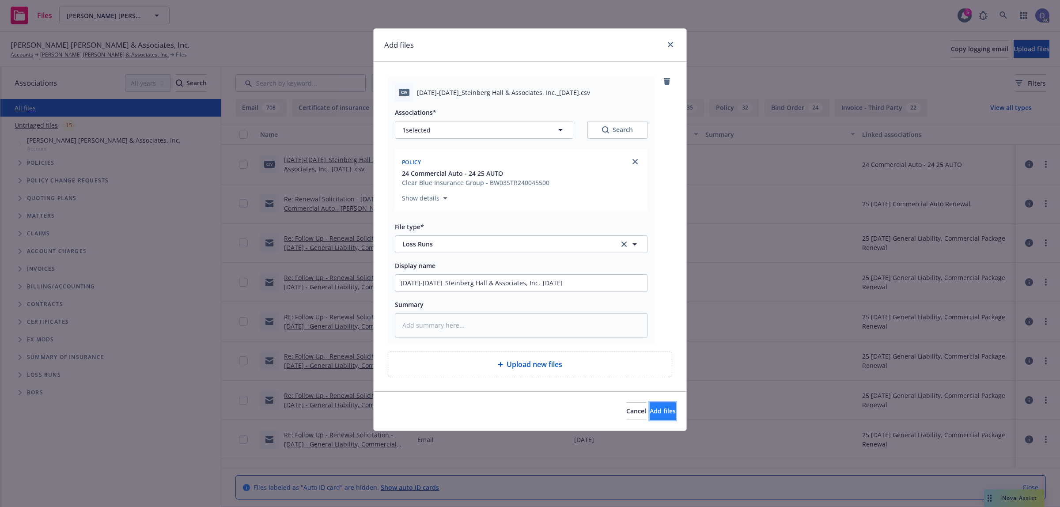
click at [659, 407] on button "Add files" at bounding box center [663, 411] width 26 height 18
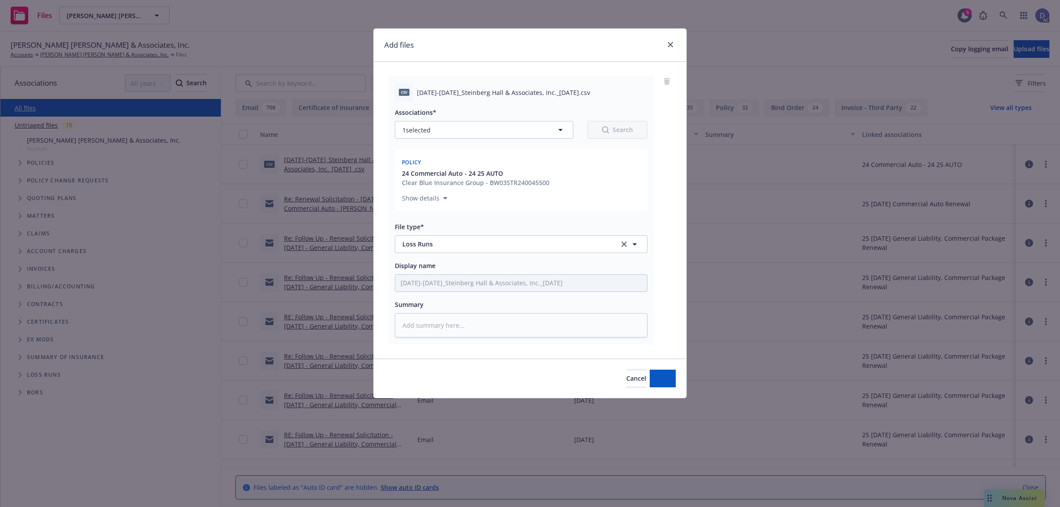
type textarea "x"
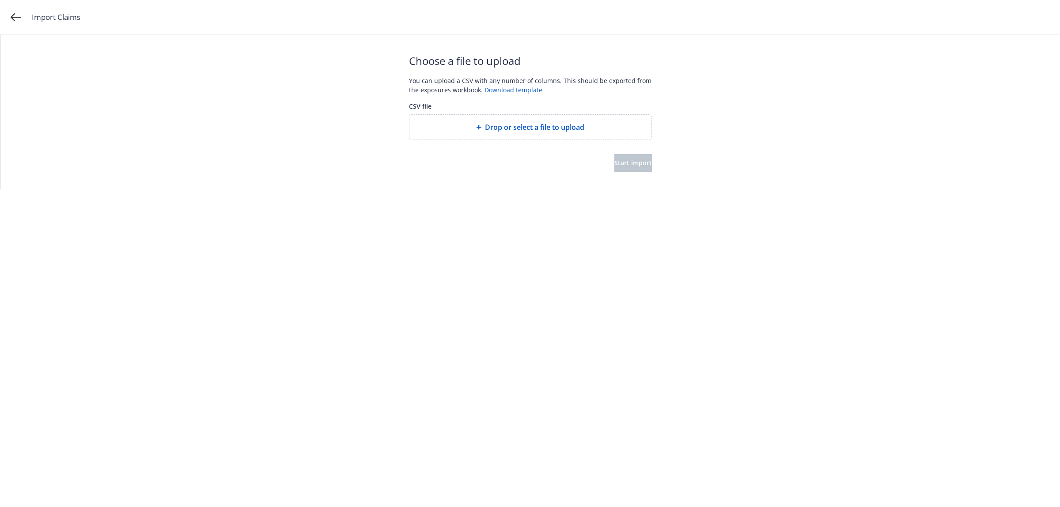
click at [507, 124] on span "Drop or select a file to upload" at bounding box center [534, 127] width 99 height 11
click at [639, 166] on button "Start import" at bounding box center [633, 163] width 38 height 18
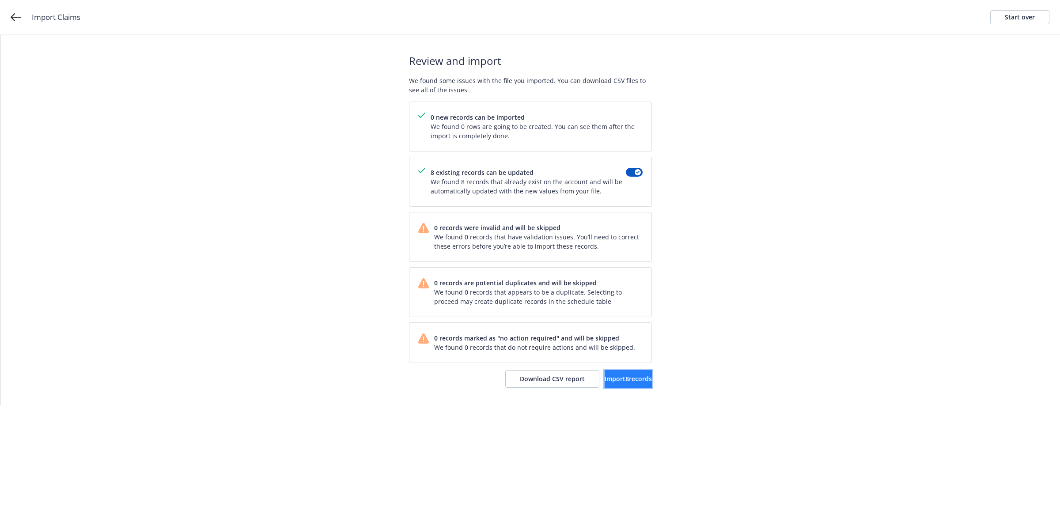
click at [630, 382] on span "Import 8 records" at bounding box center [628, 379] width 47 height 8
click at [632, 382] on span "View accounts" at bounding box center [615, 379] width 43 height 8
